Goal: Task Accomplishment & Management: Use online tool/utility

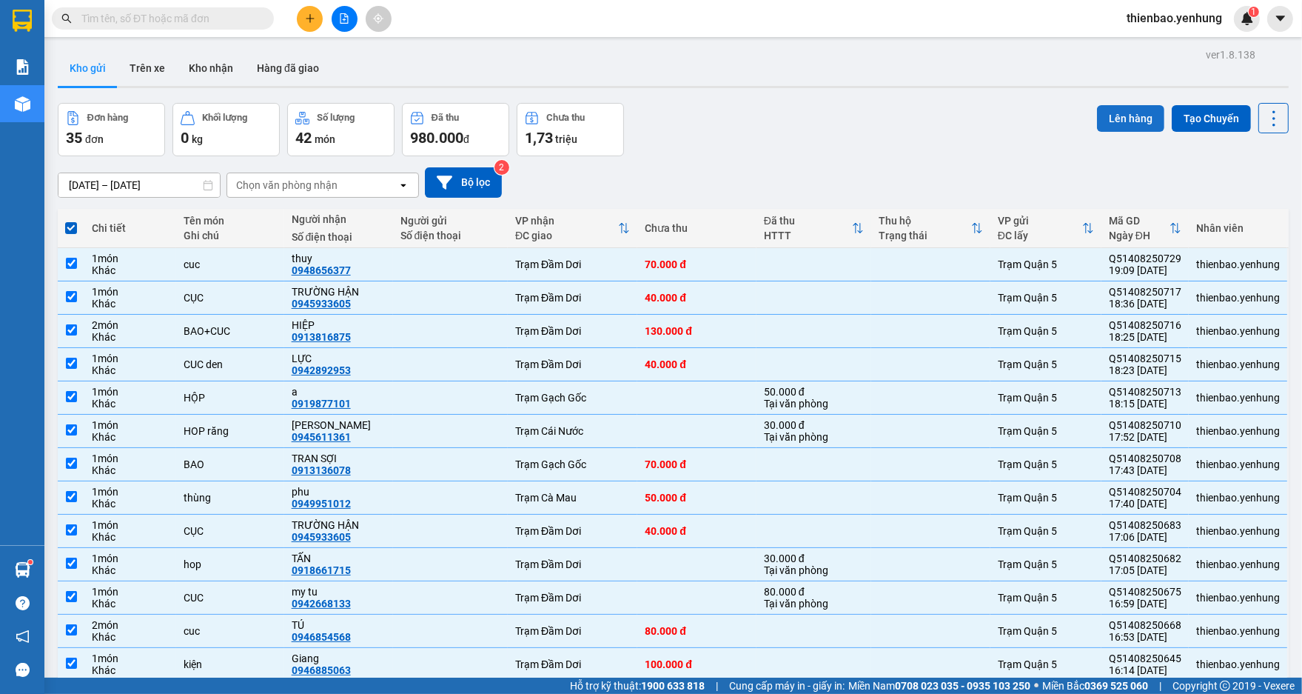
click at [1120, 116] on button "Lên hàng" at bounding box center [1130, 118] width 67 height 27
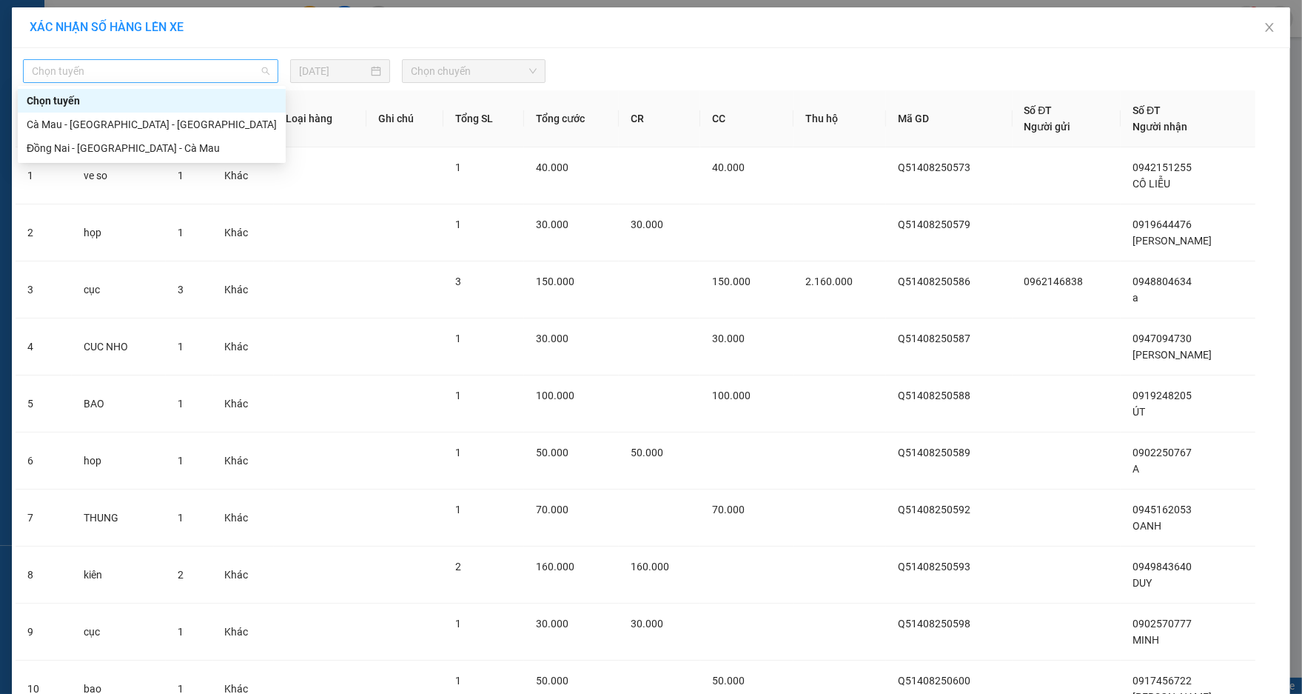
click at [261, 73] on span "Chọn tuyến" at bounding box center [151, 71] width 238 height 22
click at [189, 153] on div "Đồng Nai - [GEOGRAPHIC_DATA] - Cà Mau" at bounding box center [152, 148] width 250 height 16
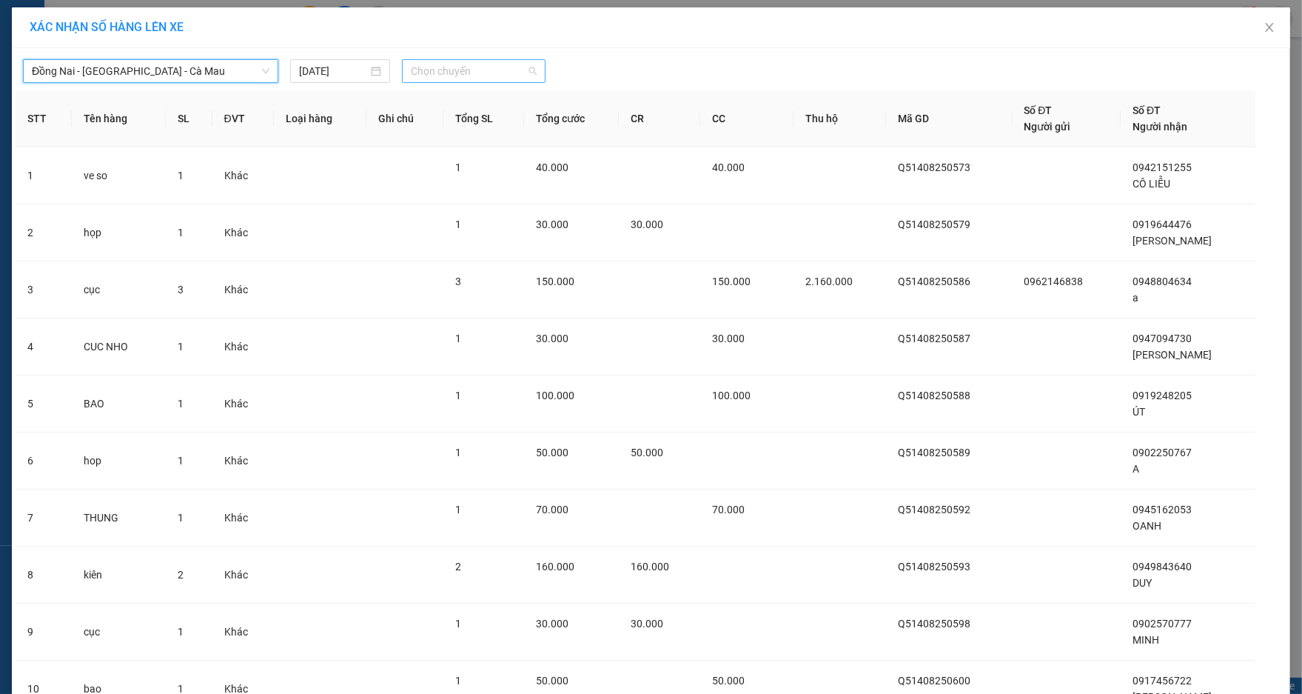
click at [528, 69] on span "Chọn chuyến" at bounding box center [474, 71] width 127 height 22
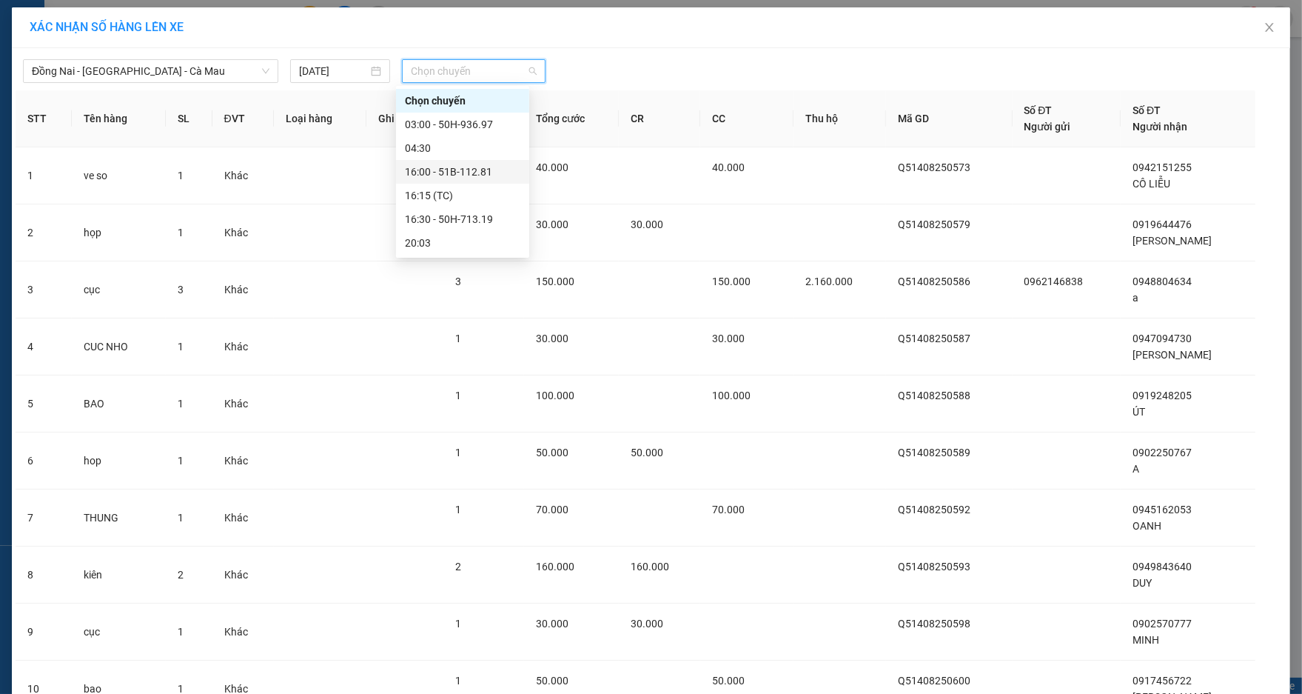
click at [498, 175] on div "16:00 - 51B-112.81" at bounding box center [463, 172] width 116 height 16
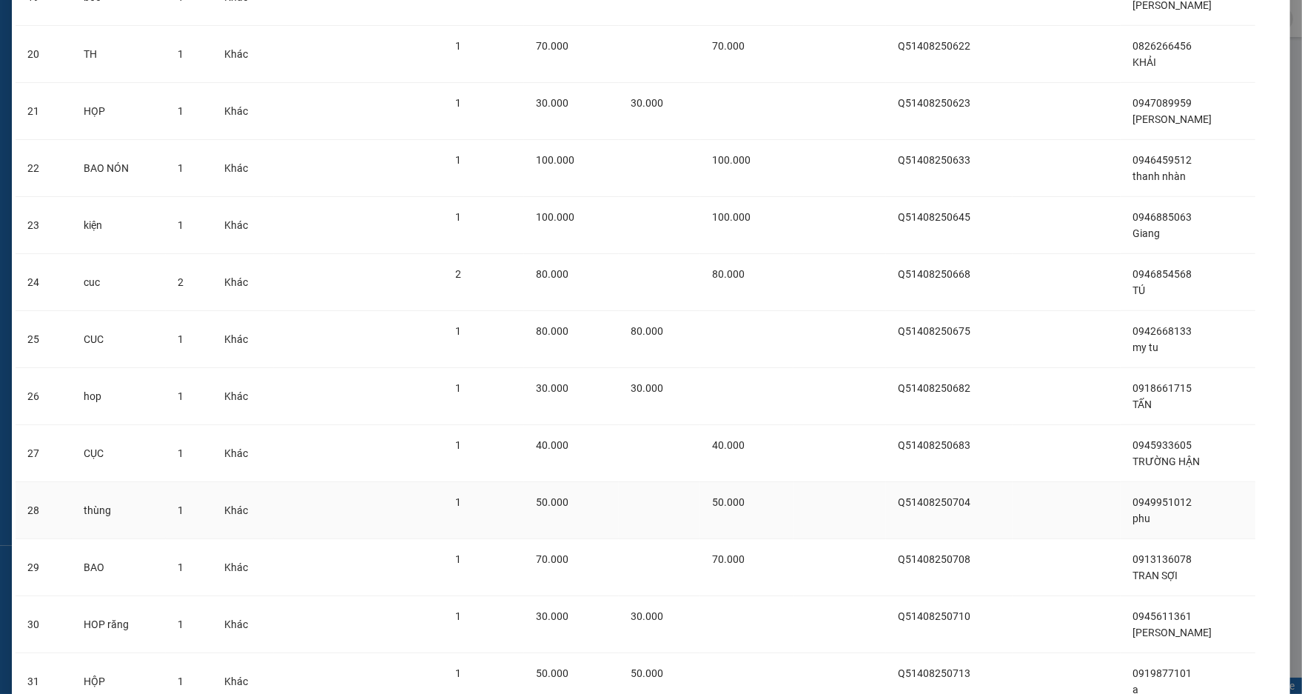
scroll to position [1564, 0]
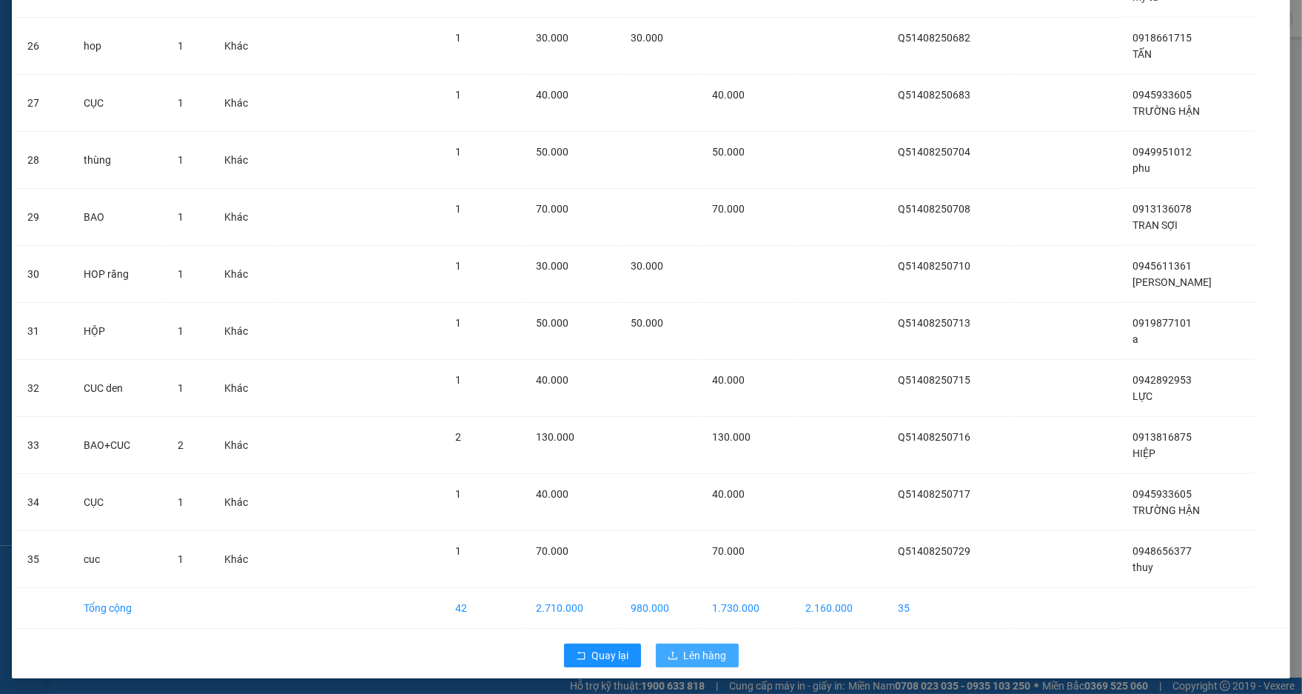
click at [692, 649] on span "Lên hàng" at bounding box center [705, 655] width 43 height 16
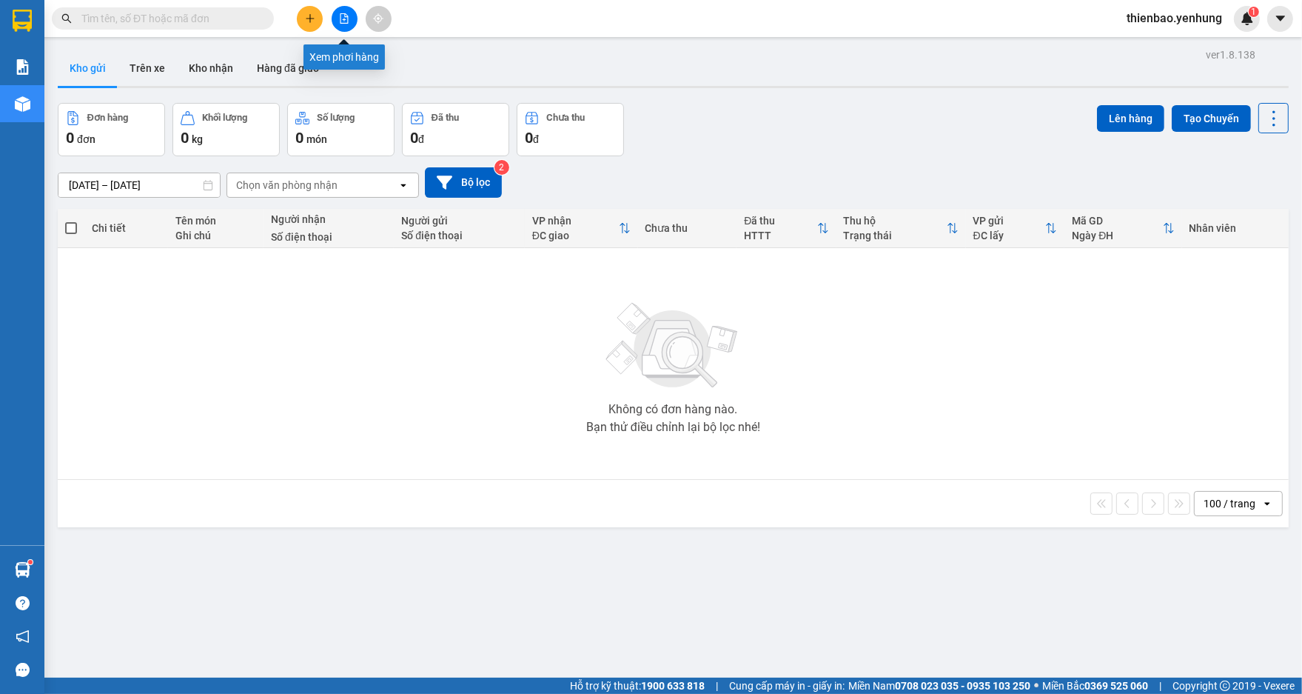
click at [344, 18] on icon "file-add" at bounding box center [344, 18] width 10 height 10
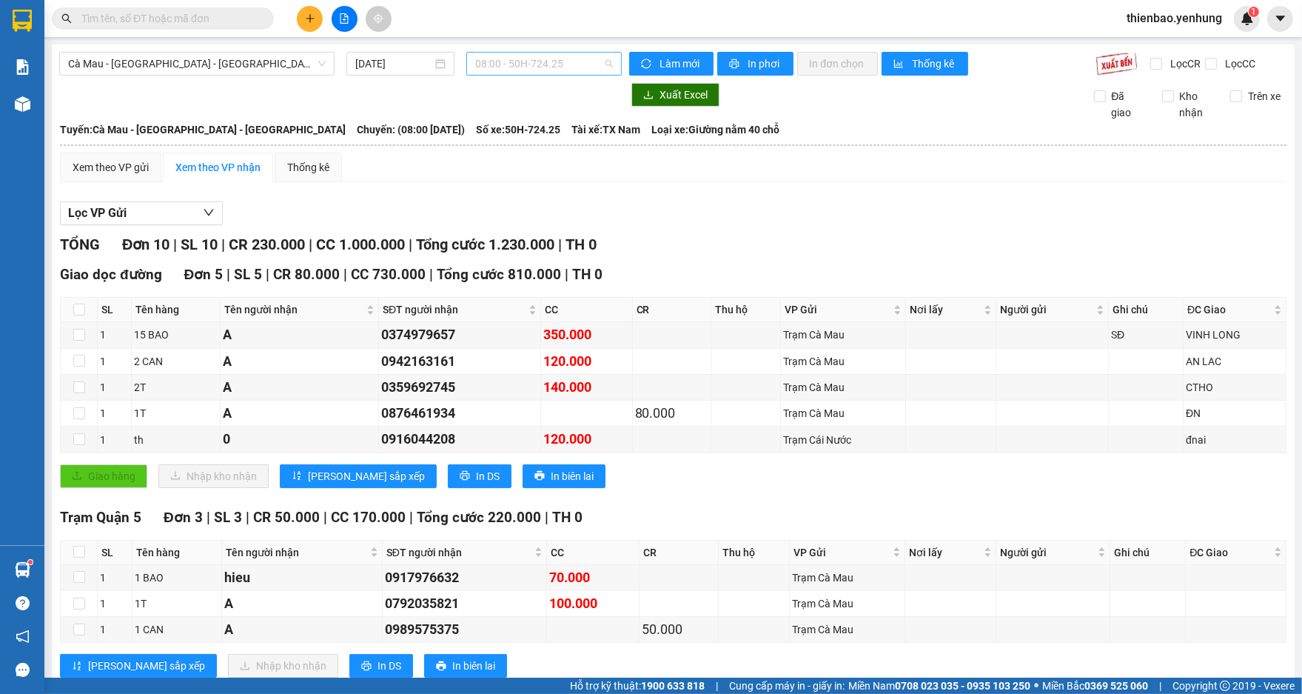
click at [605, 61] on span "08:00 - 50H-724.25" at bounding box center [544, 64] width 138 height 22
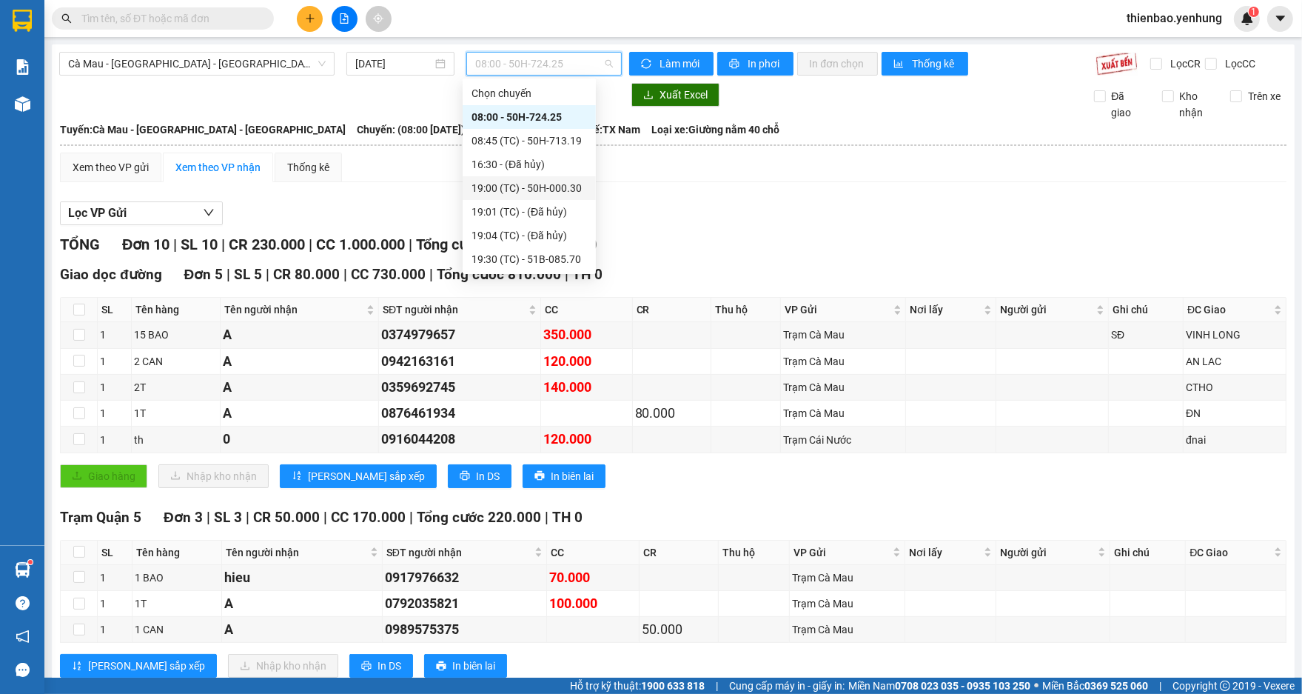
click at [564, 187] on div "19:00 (TC) - 50H-000.30" at bounding box center [530, 188] width 116 height 16
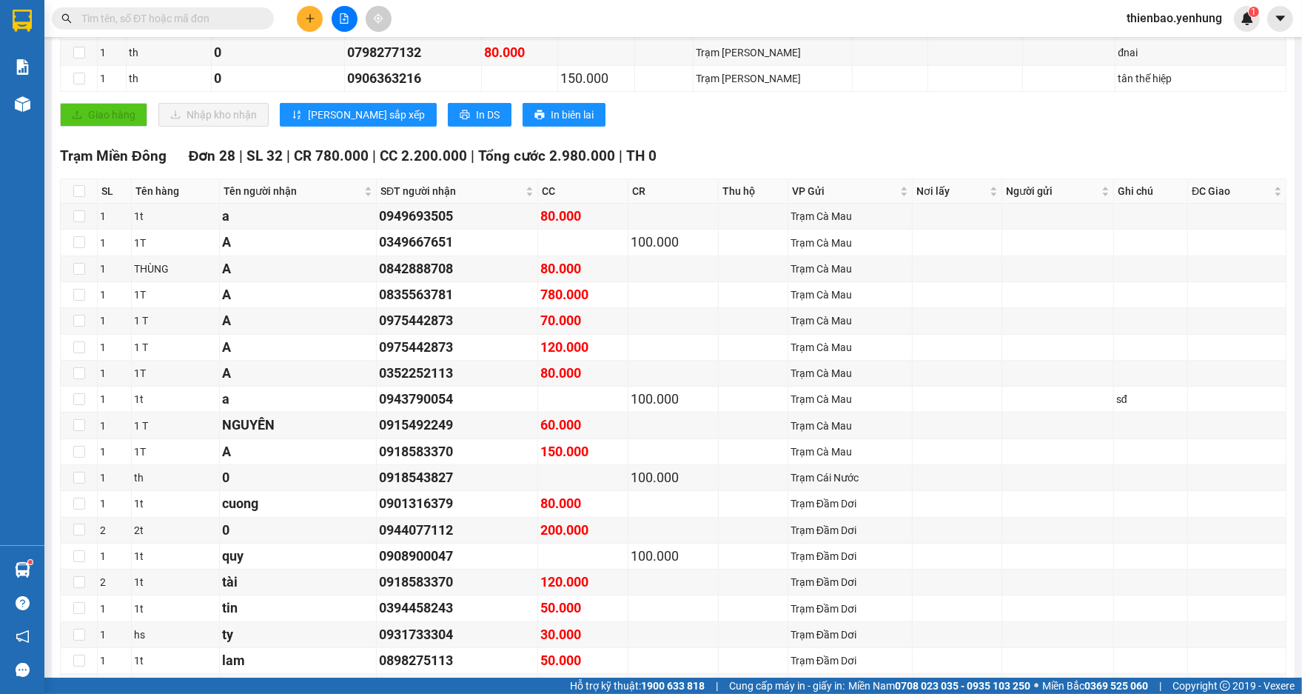
scroll to position [667, 0]
